Goal: Navigation & Orientation: Find specific page/section

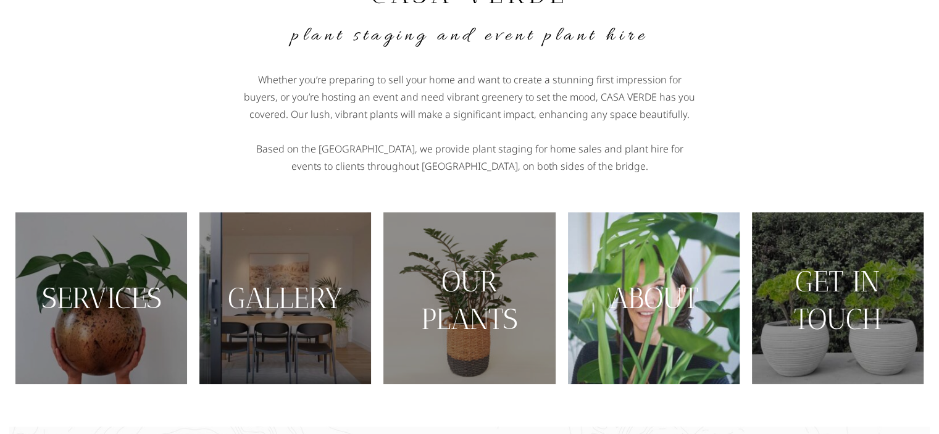
scroll to position [140, 0]
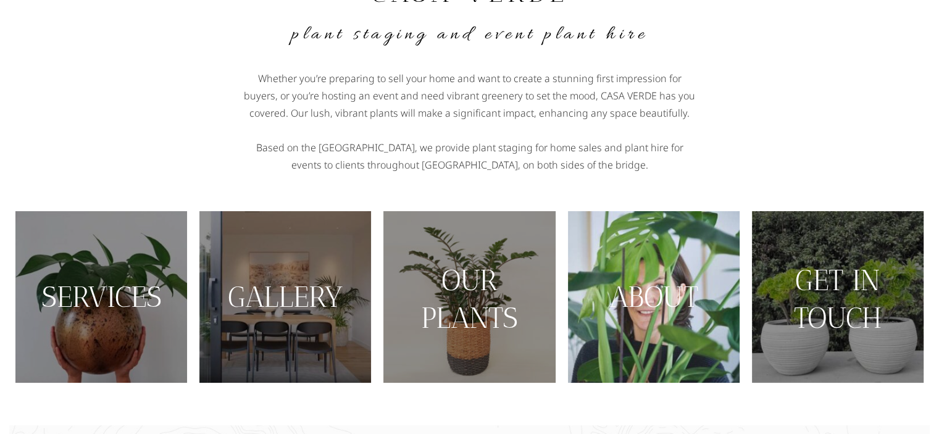
click at [702, 282] on img at bounding box center [654, 297] width 172 height 172
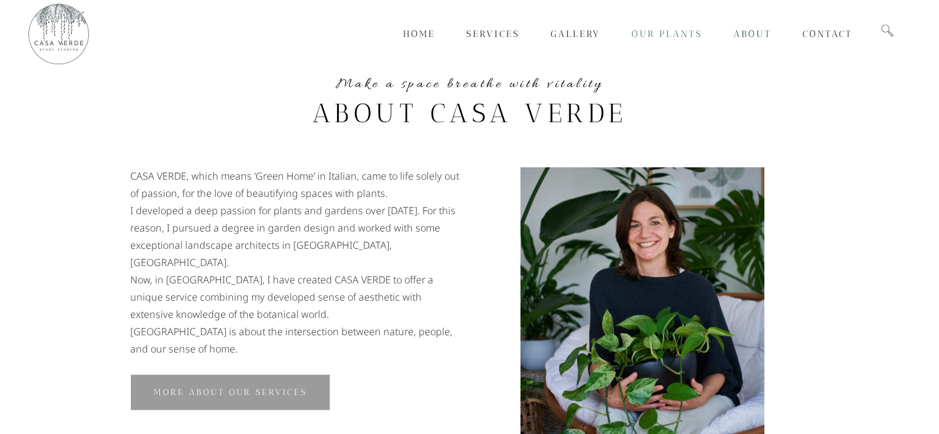
click at [663, 32] on span "Our Plants" at bounding box center [666, 33] width 71 height 11
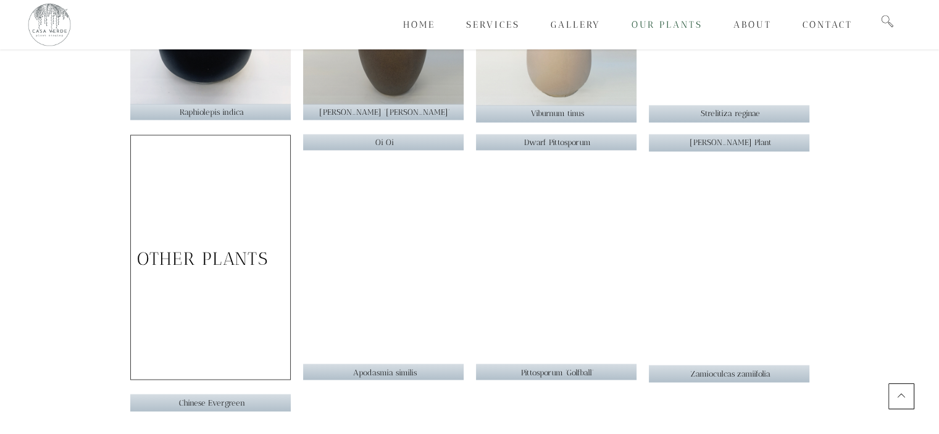
scroll to position [2091, 0]
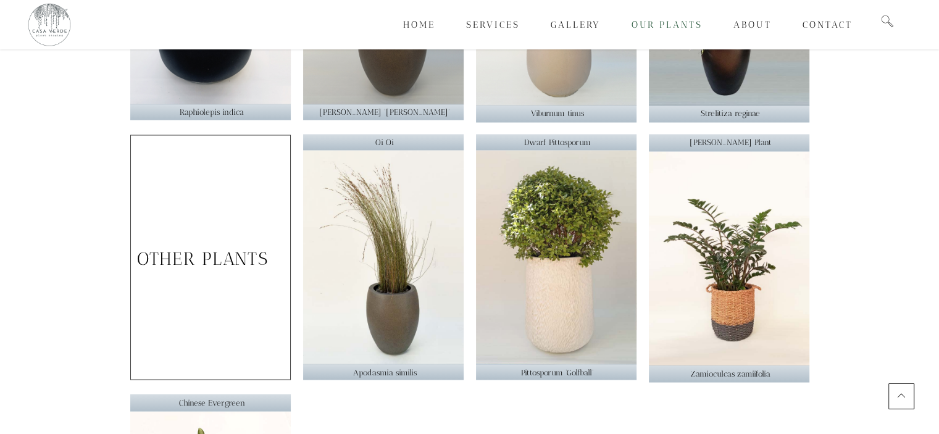
drag, startPoint x: 881, startPoint y: 217, endPoint x: 877, endPoint y: 230, distance: 13.3
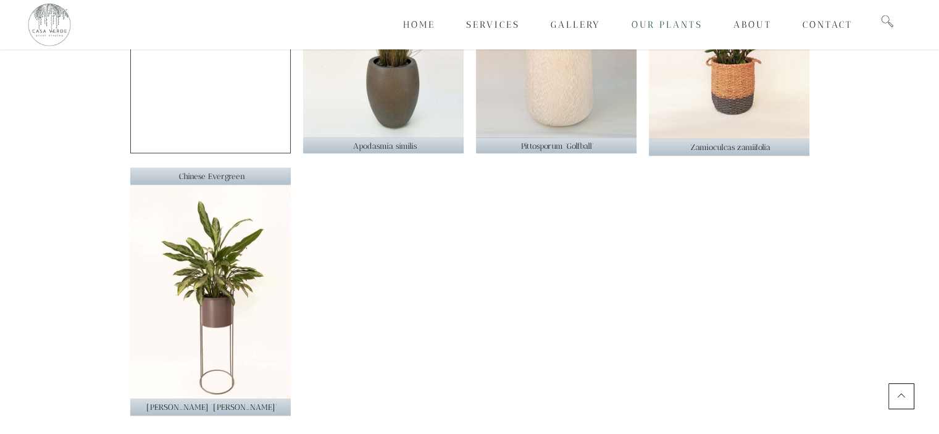
scroll to position [2319, 0]
